Goal: Register for event/course

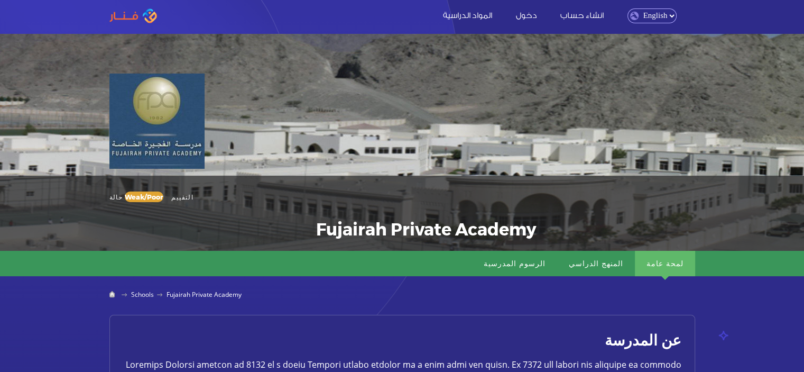
click at [652, 13] on select "English Arabic" at bounding box center [652, 15] width 49 height 15
click at [628, 8] on select "English Arabic" at bounding box center [652, 15] width 49 height 15
click at [660, 16] on select "English Arabic" at bounding box center [652, 15] width 49 height 15
select select "ar"
click at [628, 8] on select "English Arabic" at bounding box center [652, 15] width 49 height 15
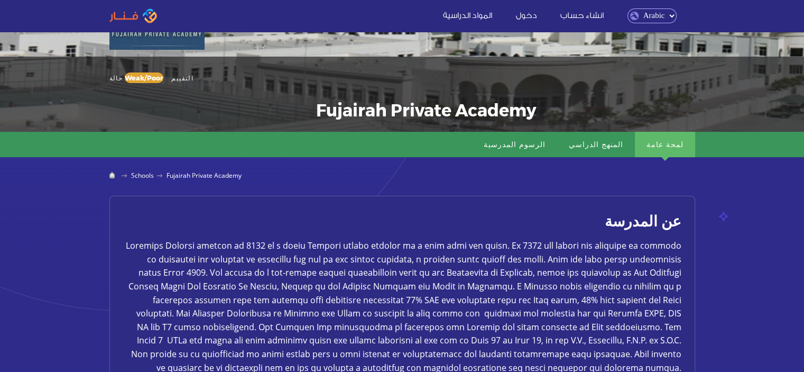
scroll to position [264, 0]
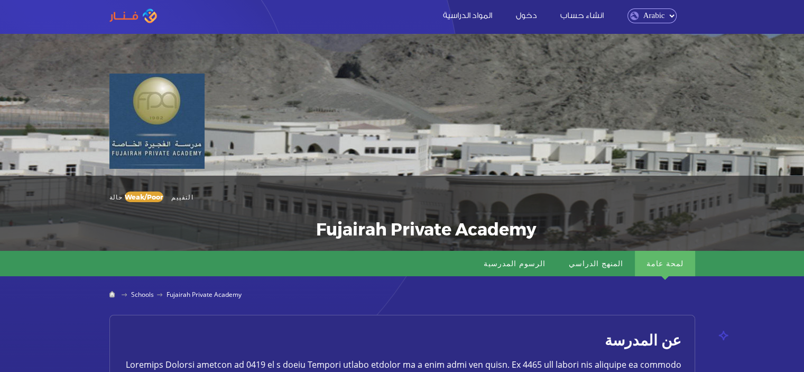
click at [648, 16] on select "English Arabic" at bounding box center [652, 15] width 49 height 15
select select "en"
click at [628, 8] on select "English Arabic" at bounding box center [652, 15] width 49 height 15
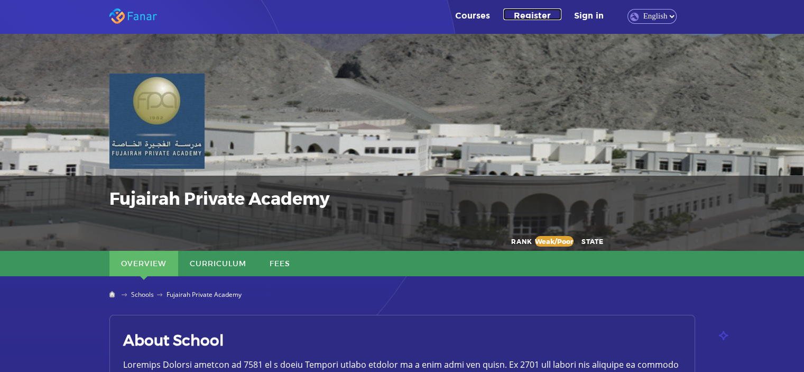
click at [534, 12] on link "Register" at bounding box center [532, 14] width 58 height 12
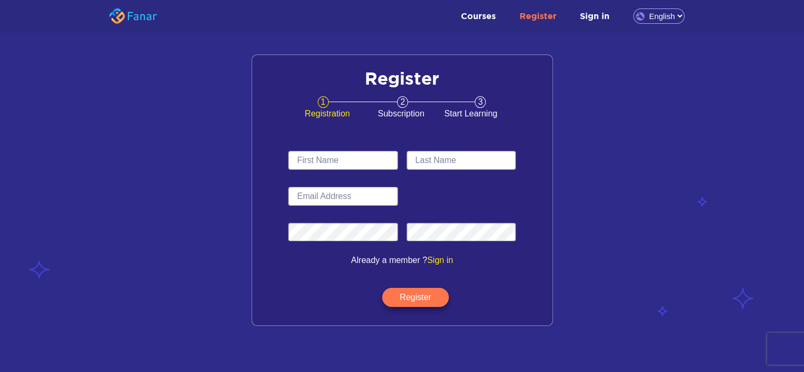
scroll to position [8, 0]
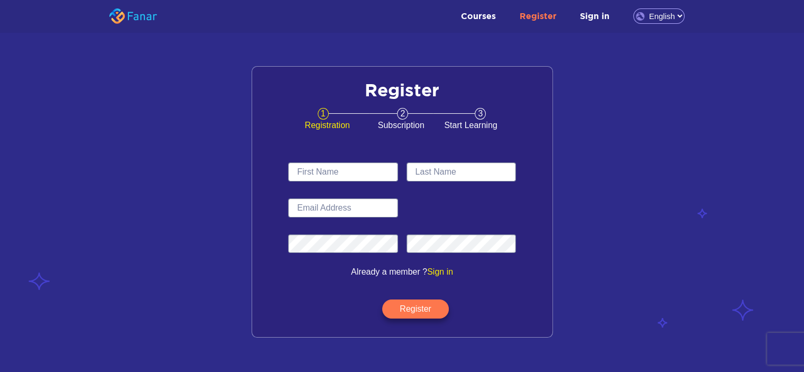
click at [475, 15] on link "Courses" at bounding box center [479, 15] width 56 height 12
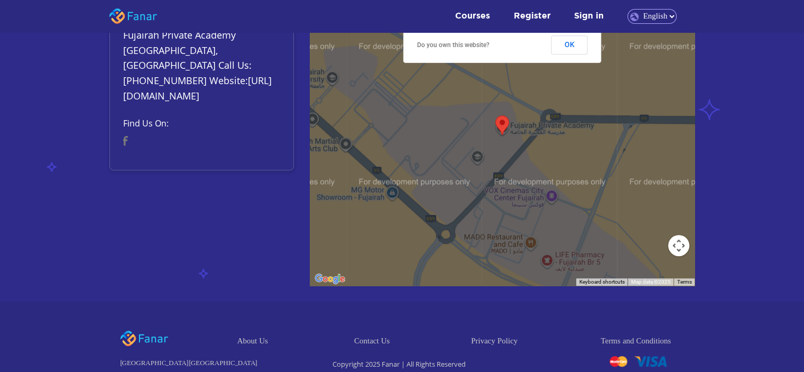
scroll to position [626, 0]
